Goal: Information Seeking & Learning: Find specific page/section

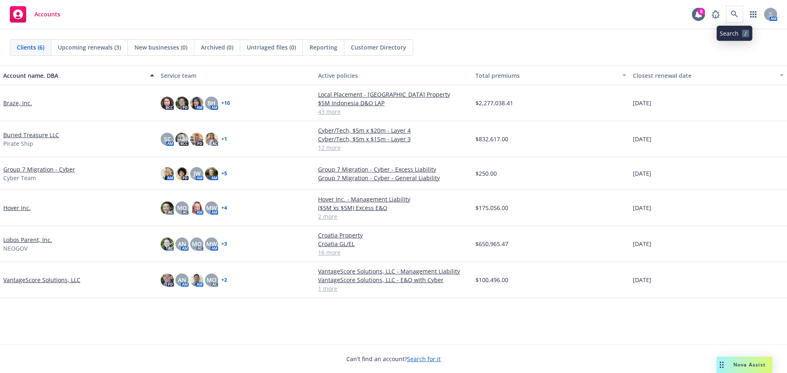
click at [742, 10] on span at bounding box center [734, 14] width 16 height 16
click at [734, 11] on icon at bounding box center [734, 14] width 7 height 7
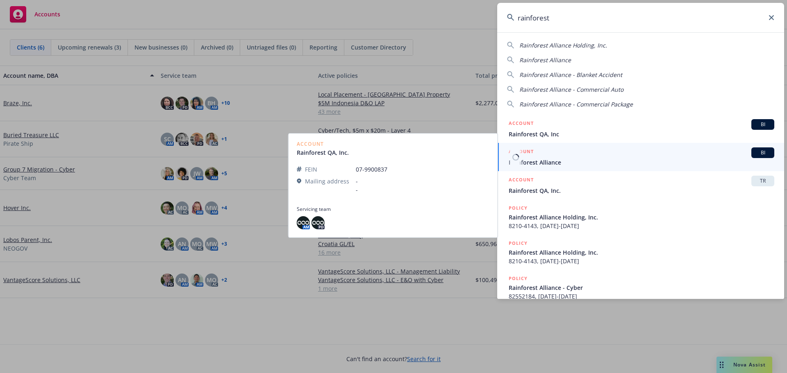
type input "rainforest"
click at [558, 166] on span "Rainforest Alliance" at bounding box center [642, 162] width 266 height 9
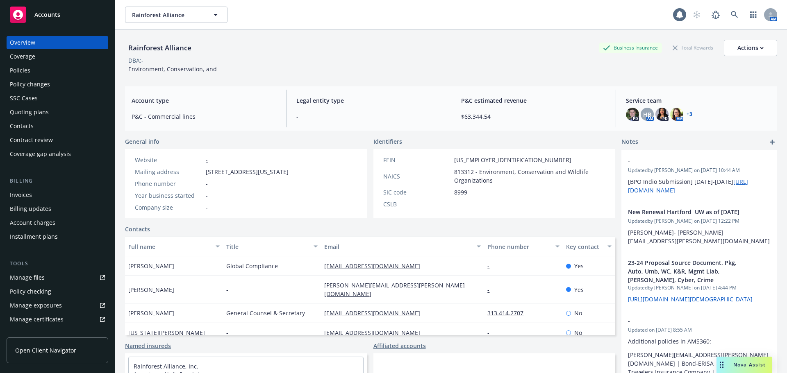
click at [30, 69] on div "Policies" at bounding box center [57, 70] width 95 height 13
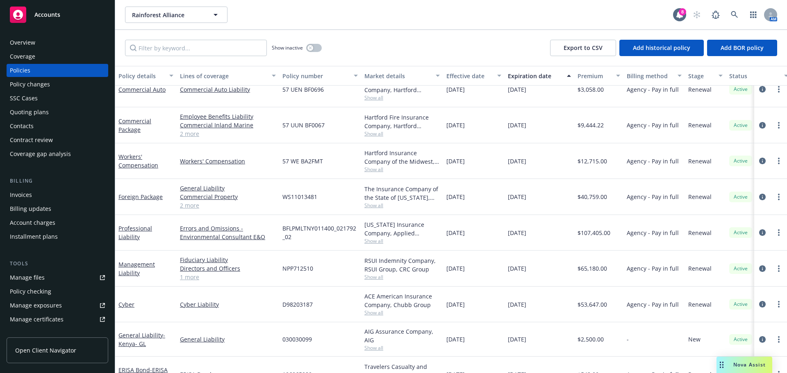
scroll to position [564, 0]
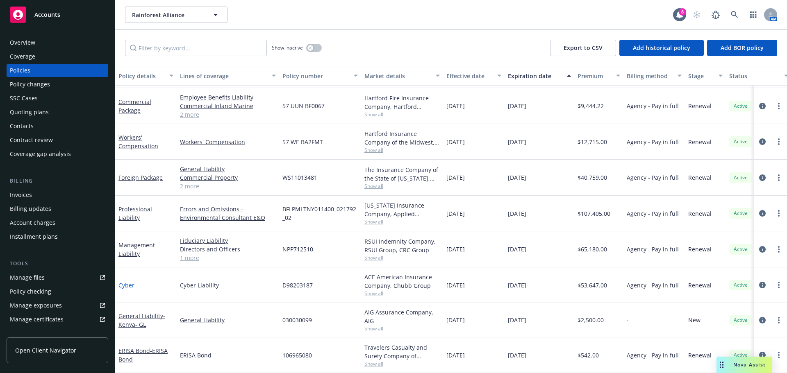
click at [126, 282] on link "Cyber" at bounding box center [126, 286] width 16 height 8
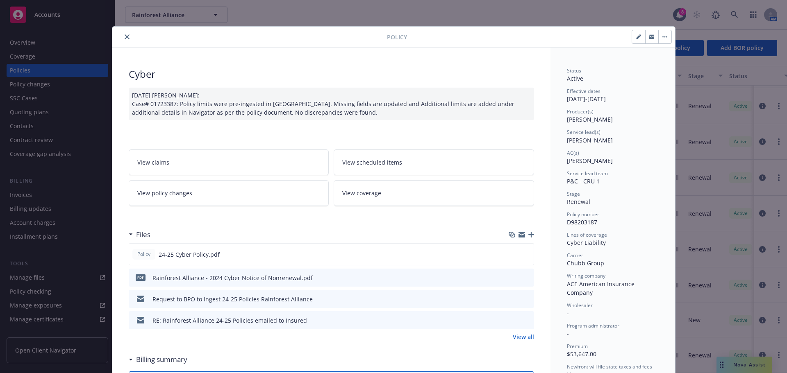
click at [524, 277] on icon "preview file" at bounding box center [526, 278] width 7 height 6
click at [526, 321] on icon "preview file" at bounding box center [526, 320] width 7 height 6
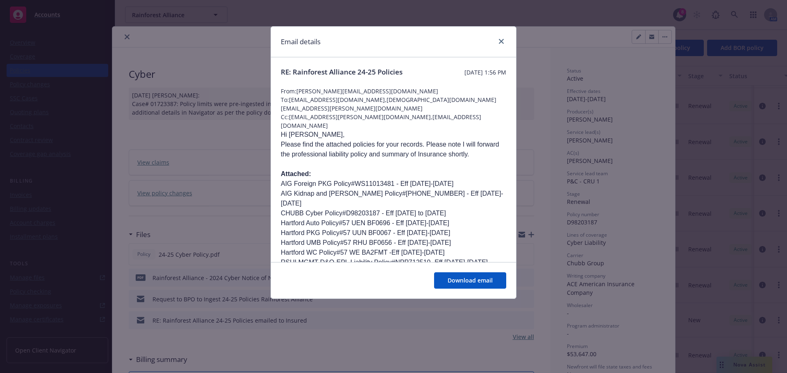
click at [504, 47] on div at bounding box center [499, 41] width 13 height 11
click at [504, 45] on link "close" at bounding box center [501, 41] width 10 height 10
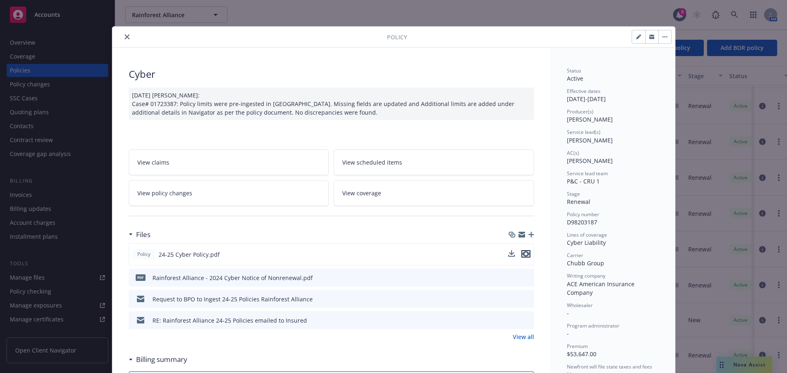
click at [522, 256] on icon "preview file" at bounding box center [525, 254] width 7 height 6
click at [523, 277] on icon "preview file" at bounding box center [526, 278] width 7 height 6
click at [126, 40] on button "close" at bounding box center [127, 37] width 10 height 10
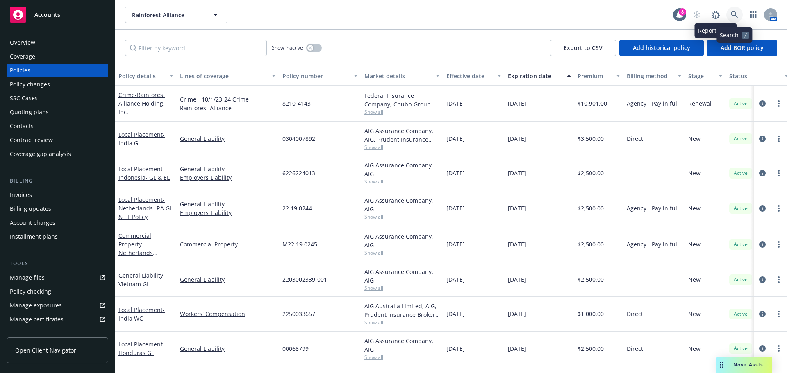
click at [734, 13] on icon at bounding box center [734, 14] width 7 height 7
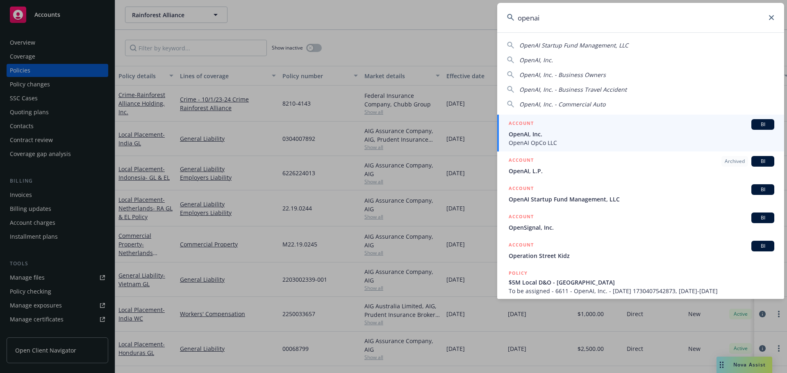
type input "openai"
click at [544, 131] on span "OpenAI, Inc." at bounding box center [642, 134] width 266 height 9
